Goal: Transaction & Acquisition: Purchase product/service

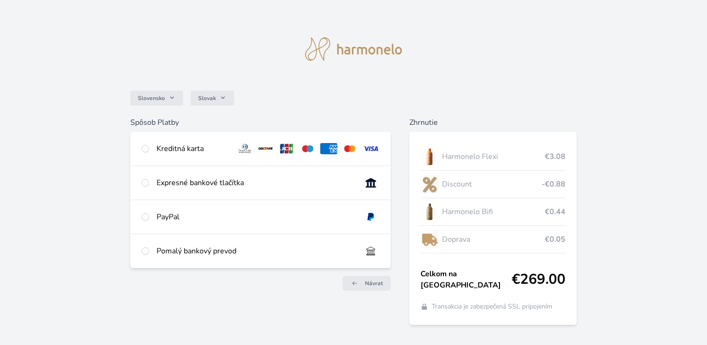
click at [150, 145] on div "Kreditná karta" at bounding box center [260, 149] width 260 height 34
radio input "true"
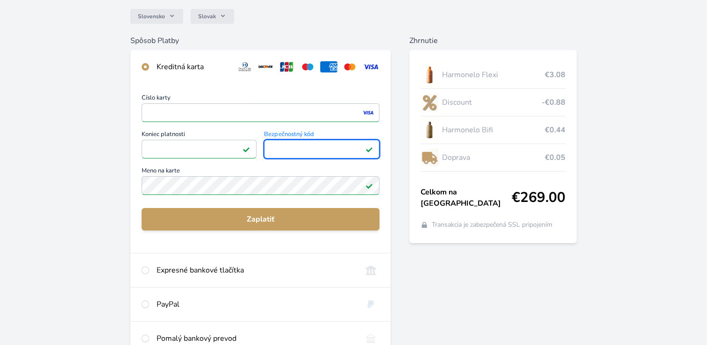
scroll to position [93, 0]
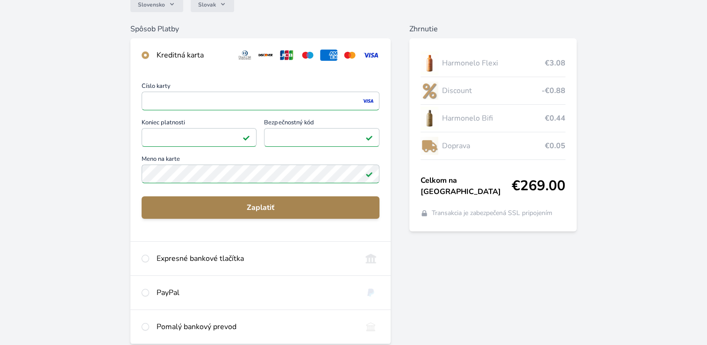
click at [264, 210] on span "Zaplatiť" at bounding box center [260, 207] width 223 height 11
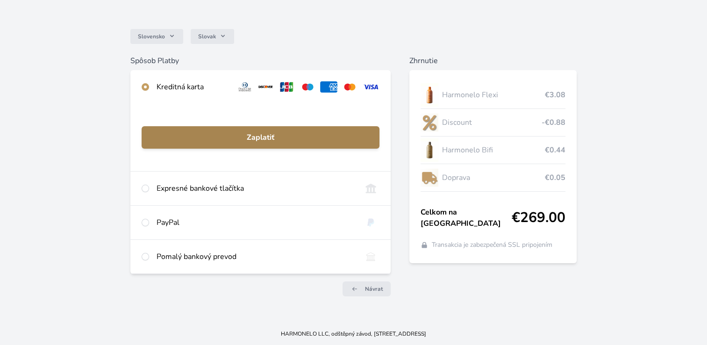
scroll to position [61, 0]
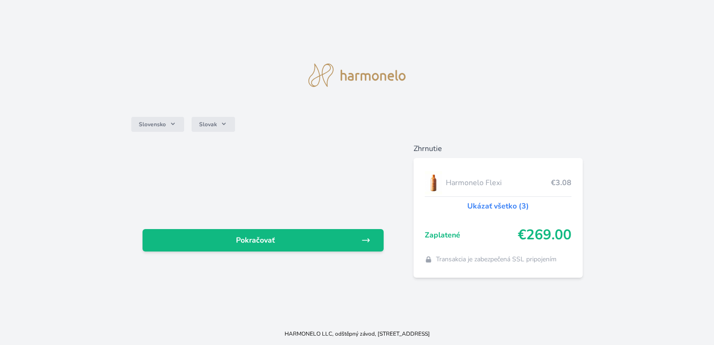
click at [480, 206] on link "Ukázať všetko (3)" at bounding box center [498, 205] width 62 height 11
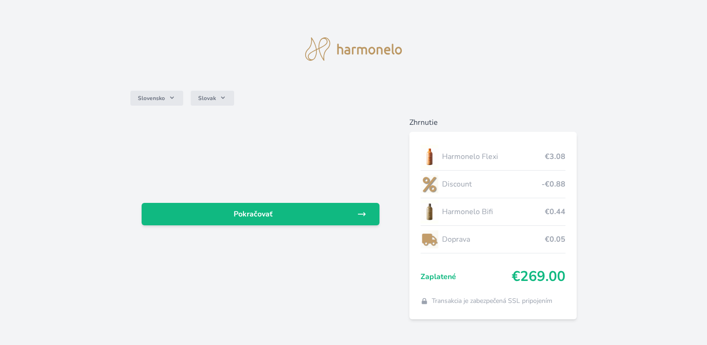
click at [342, 184] on div at bounding box center [261, 158] width 238 height 60
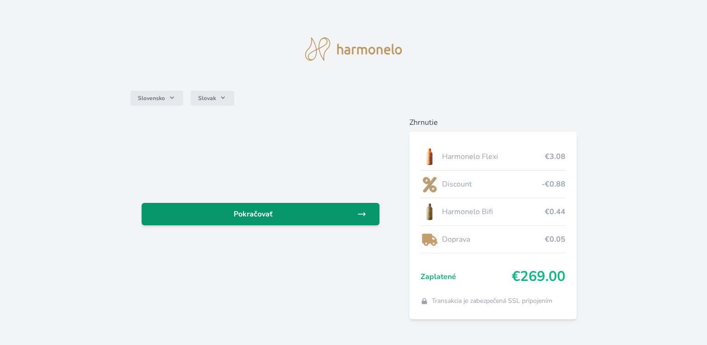
click at [310, 212] on span "Pokračovať" at bounding box center [253, 213] width 208 height 11
